Goal: Transaction & Acquisition: Obtain resource

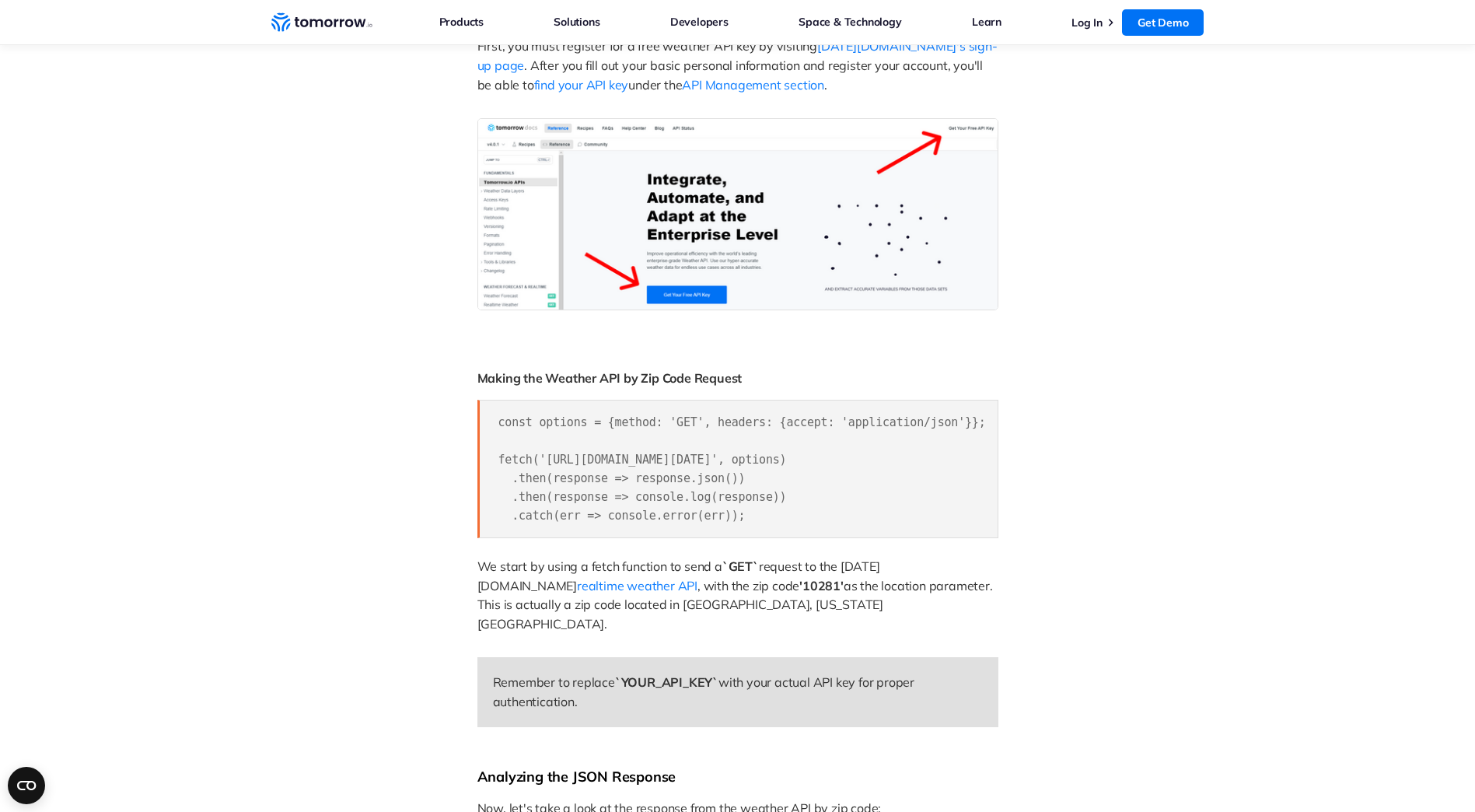
scroll to position [1036, 0]
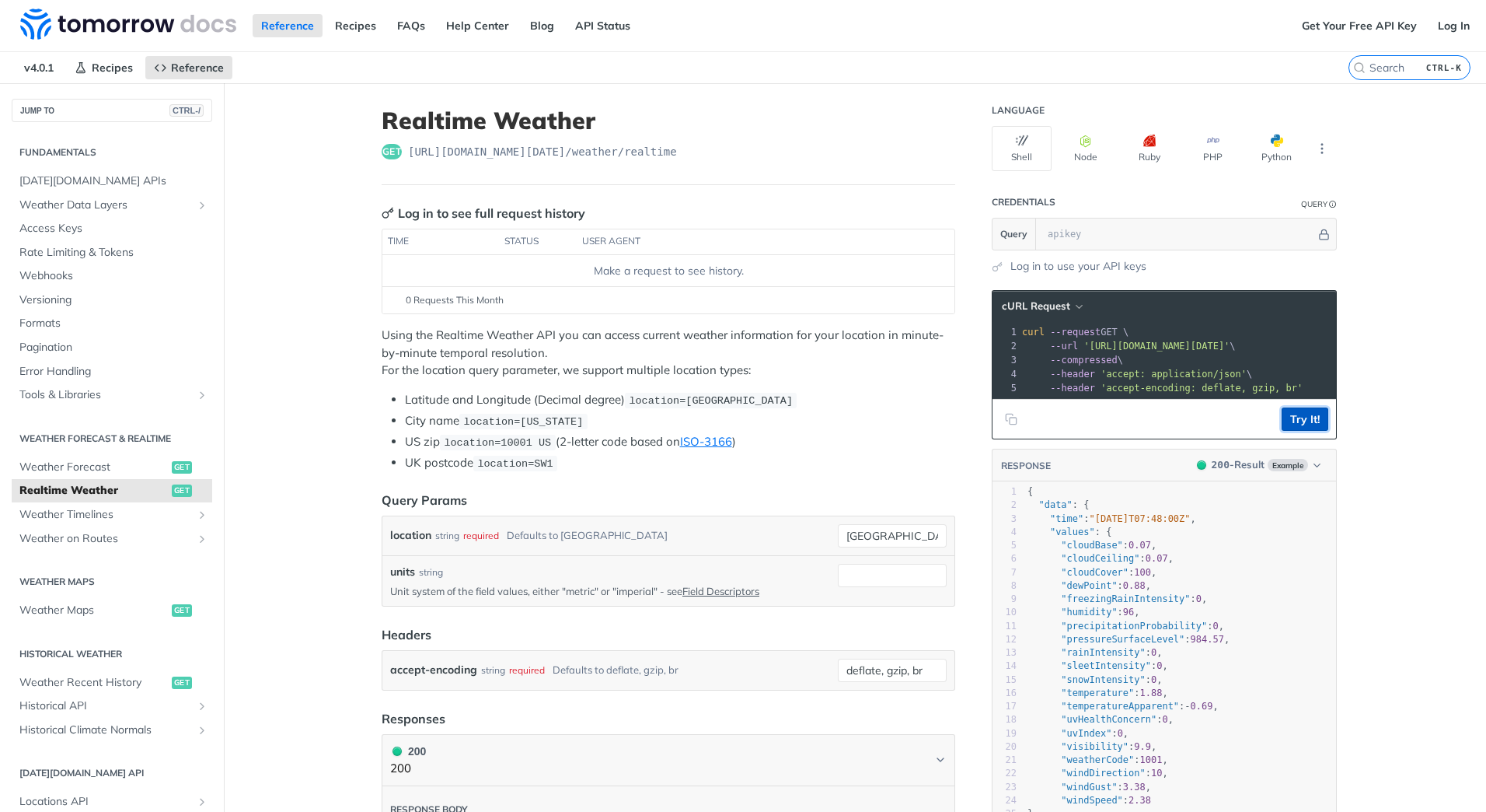
click at [1304, 431] on button "Try It!" at bounding box center [1305, 418] width 47 height 23
click at [1081, 236] on input "text" at bounding box center [1178, 233] width 276 height 31
click at [1330, 26] on link "Get Your Free API Key" at bounding box center [1360, 25] width 132 height 23
